Goal: Transaction & Acquisition: Purchase product/service

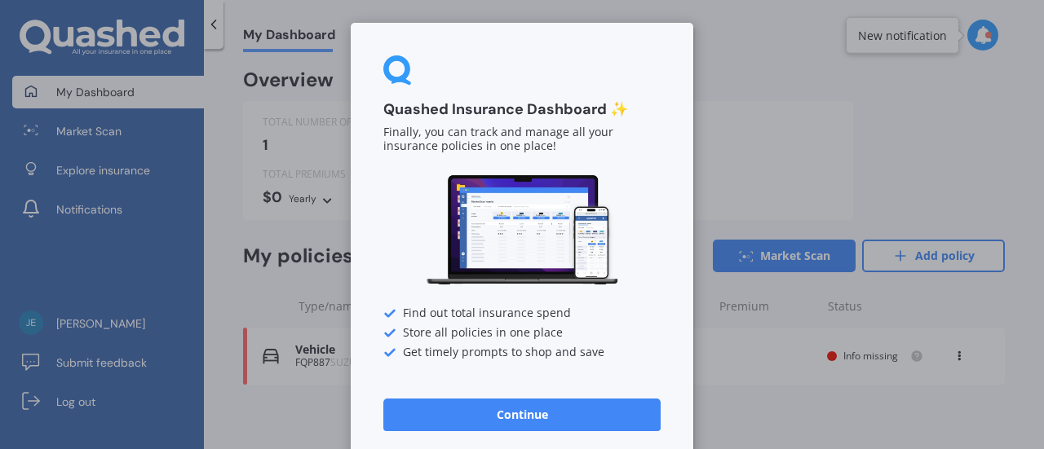
click at [530, 406] on button "Continue" at bounding box center [521, 415] width 277 height 33
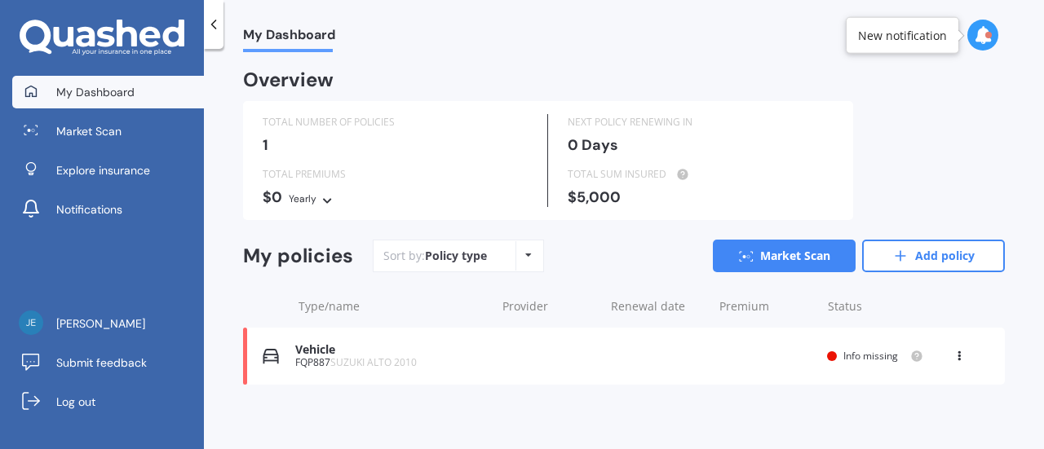
click at [721, 367] on div "Vehicle FQP887 SUZUKI ALTO 2010 Renewal date Premium You are paying Yearly Stat…" at bounding box center [624, 356] width 762 height 57
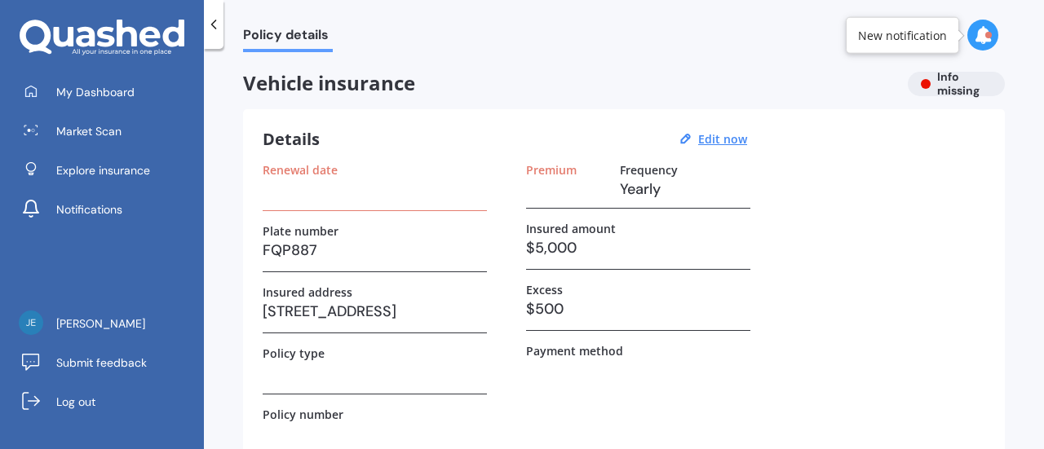
click at [722, 151] on div "Details Edit now Renewal date Plate number FQP887 Insured address [STREET_ADDRE…" at bounding box center [624, 291] width 762 height 365
click at [711, 139] on u "Edit now" at bounding box center [722, 138] width 49 height 15
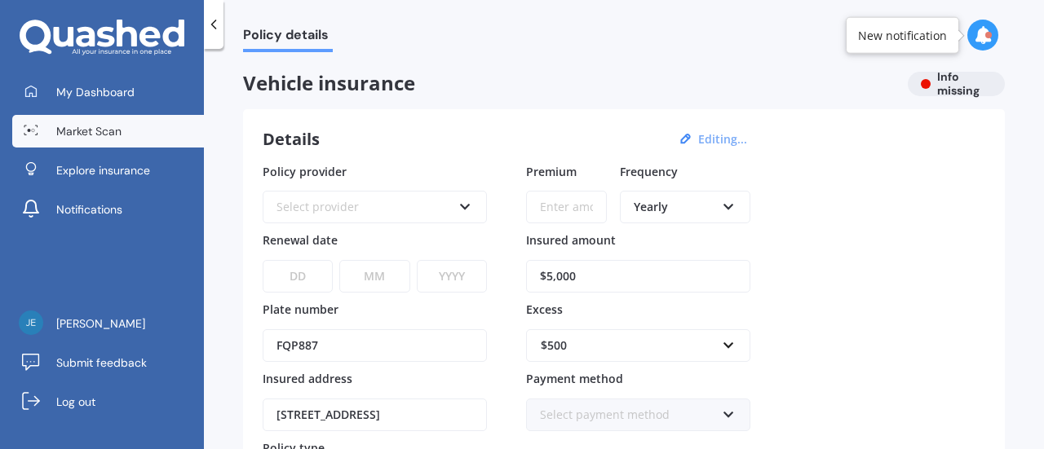
click at [98, 130] on span "Market Scan" at bounding box center [88, 131] width 65 height 16
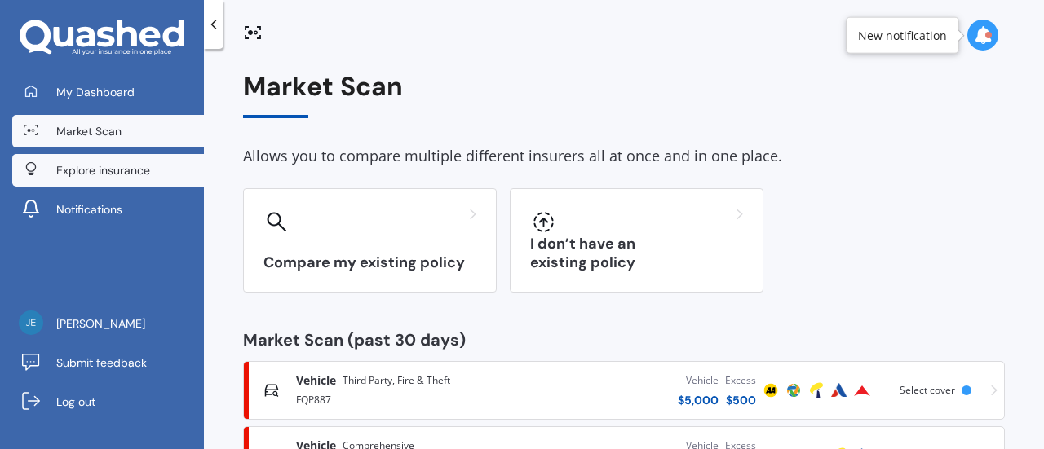
click at [120, 164] on span "Explore insurance" at bounding box center [103, 170] width 94 height 16
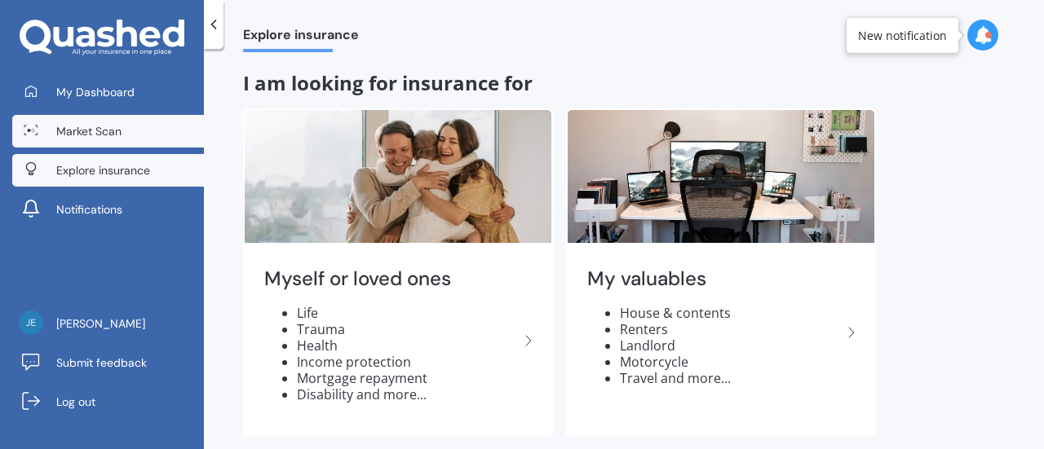
click at [97, 135] on span "Market Scan" at bounding box center [88, 131] width 65 height 16
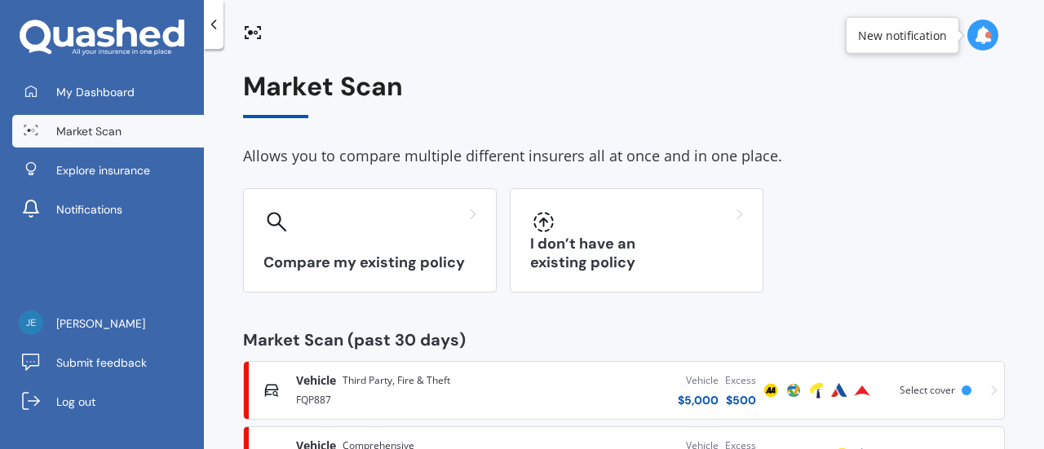
click at [454, 397] on div "FQP887" at bounding box center [403, 399] width 215 height 20
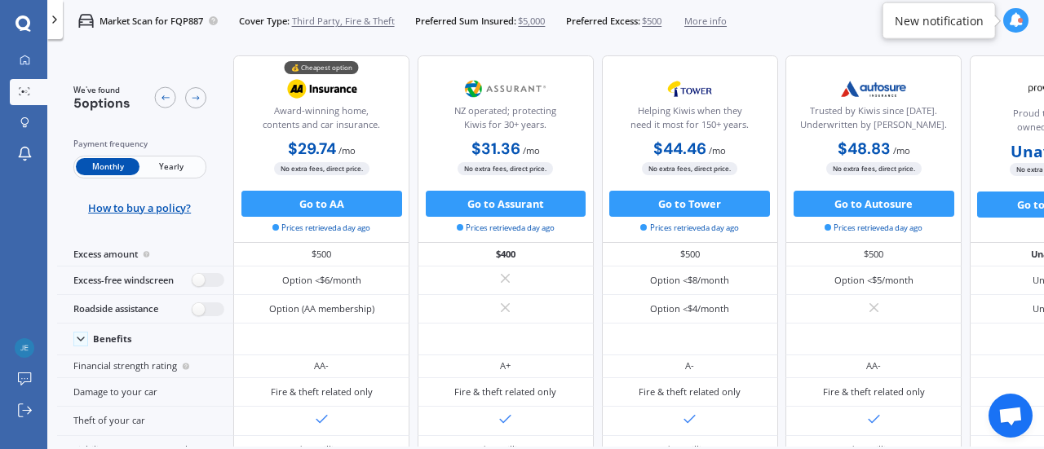
click at [365, 20] on span "Third Party, Fire & Theft" at bounding box center [343, 21] width 103 height 13
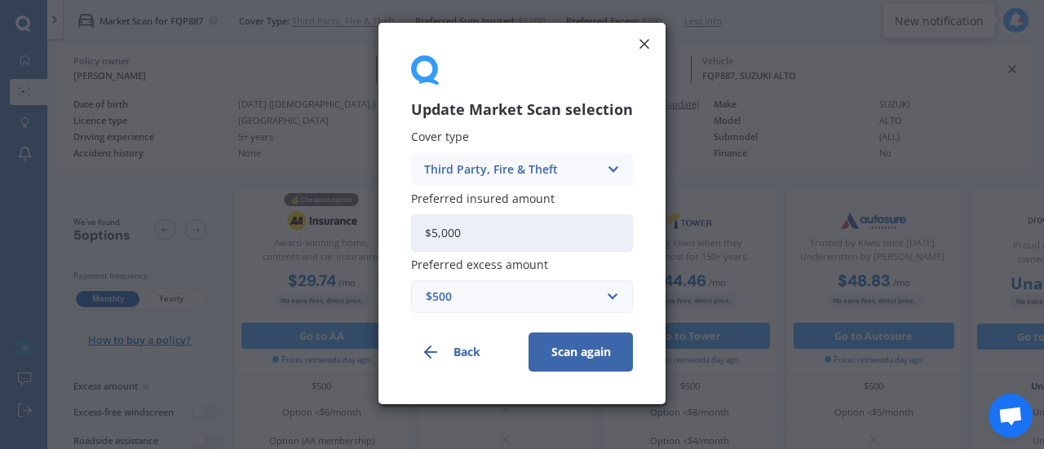
click at [470, 294] on div "$500" at bounding box center [512, 297] width 173 height 18
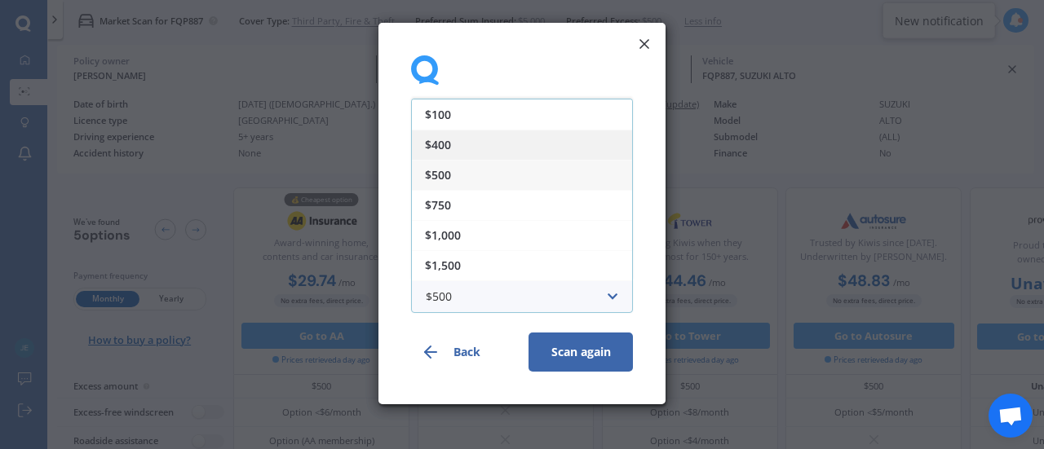
click at [446, 132] on div "$400" at bounding box center [522, 145] width 220 height 30
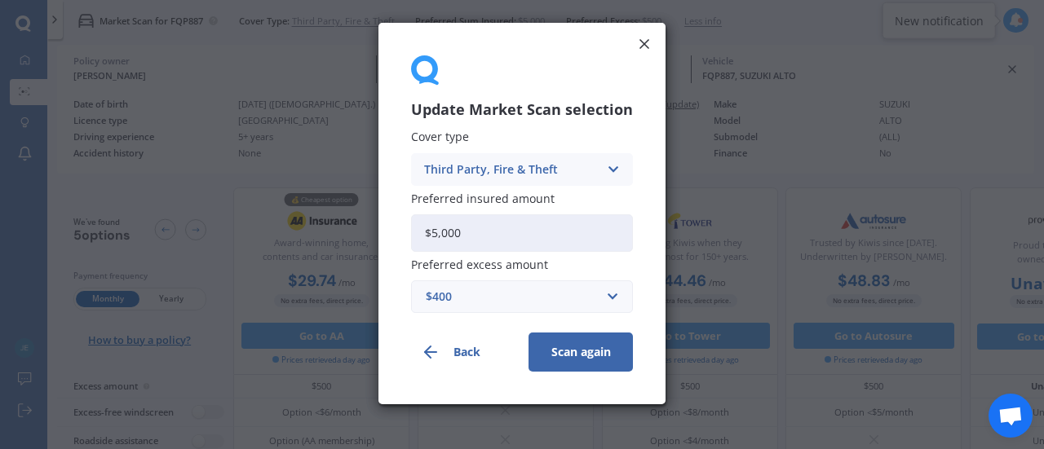
click at [519, 166] on div "Third Party, Fire & Theft" at bounding box center [511, 170] width 175 height 18
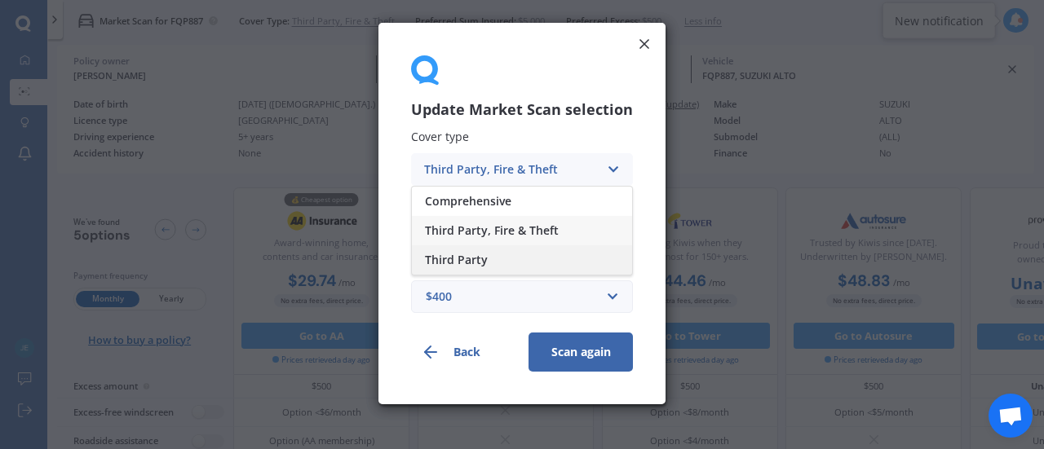
click at [478, 255] on span "Third Party" at bounding box center [456, 260] width 63 height 11
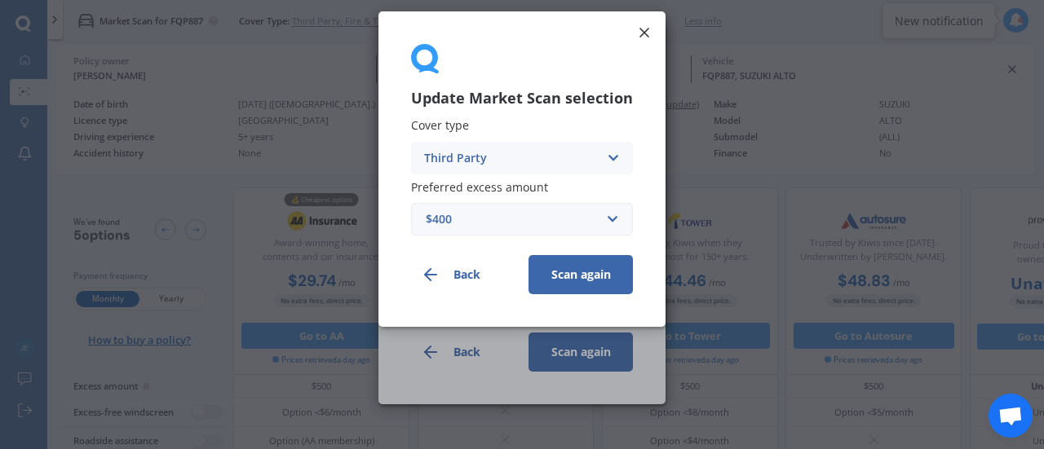
click at [578, 276] on button "Scan again" at bounding box center [581, 274] width 104 height 39
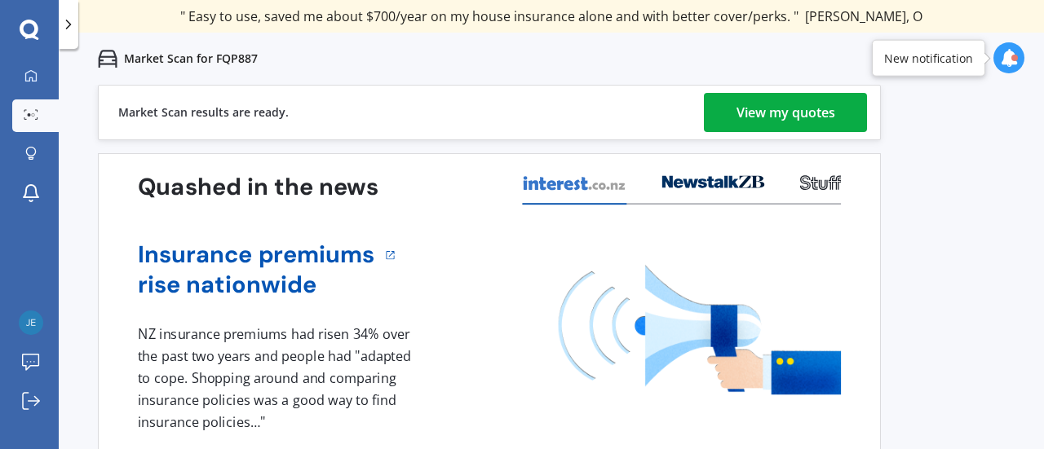
click at [769, 115] on div "View my quotes" at bounding box center [786, 112] width 99 height 39
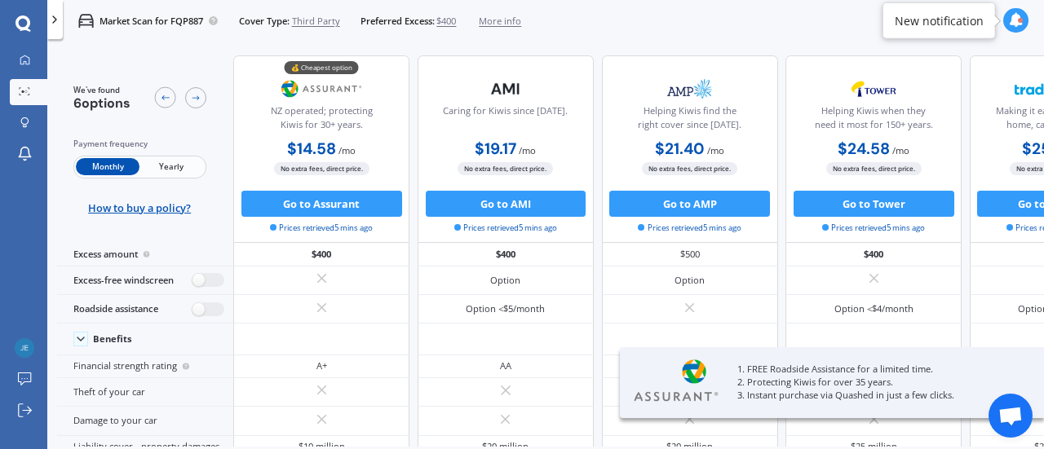
click at [179, 161] on span "Yearly" at bounding box center [171, 166] width 64 height 17
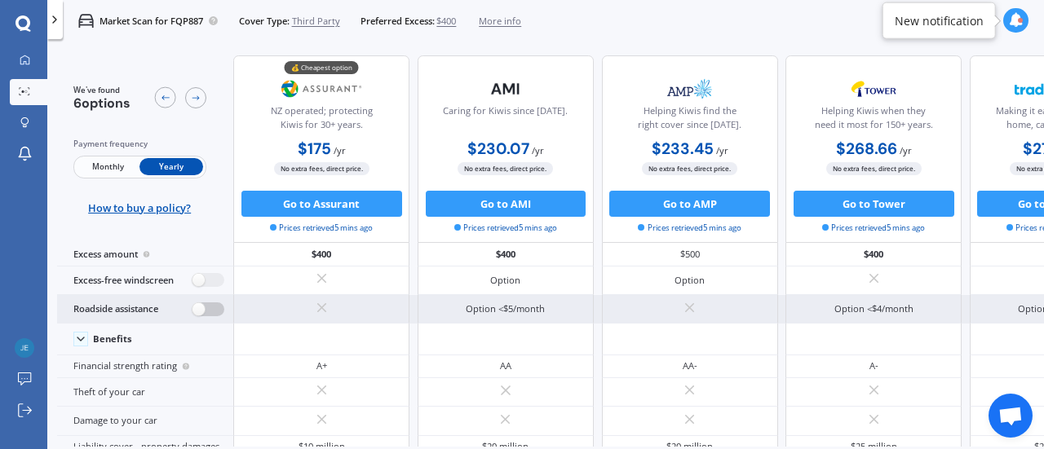
click at [199, 303] on label at bounding box center [209, 310] width 32 height 14
radio input "true"
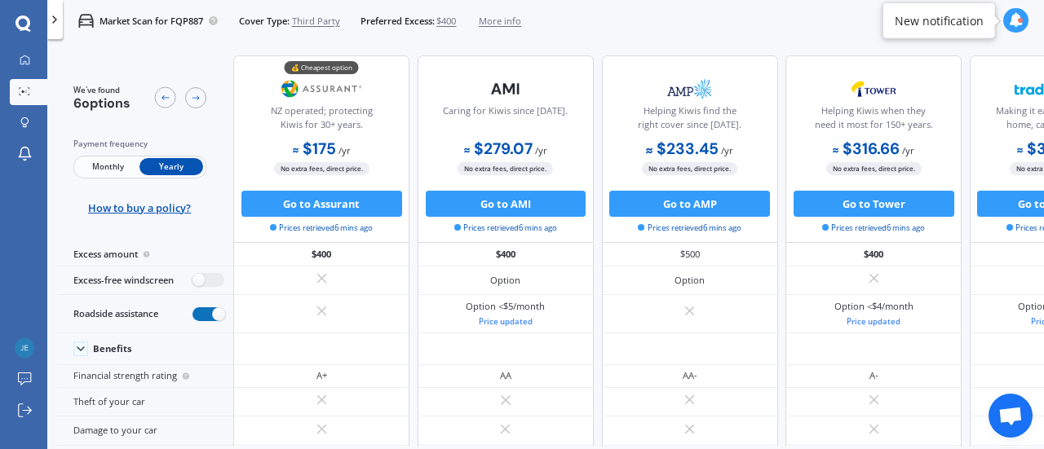
scroll to position [533, 0]
